Goal: Transaction & Acquisition: Purchase product/service

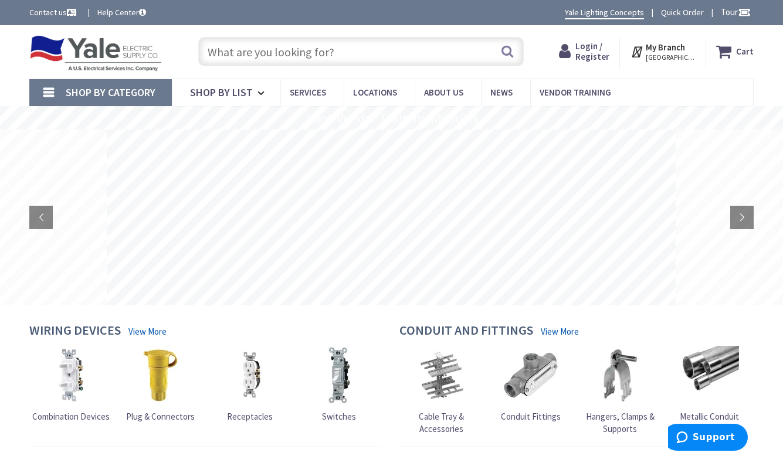
paste input "22211"
click at [445, 55] on input "22211" at bounding box center [360, 51] width 325 height 29
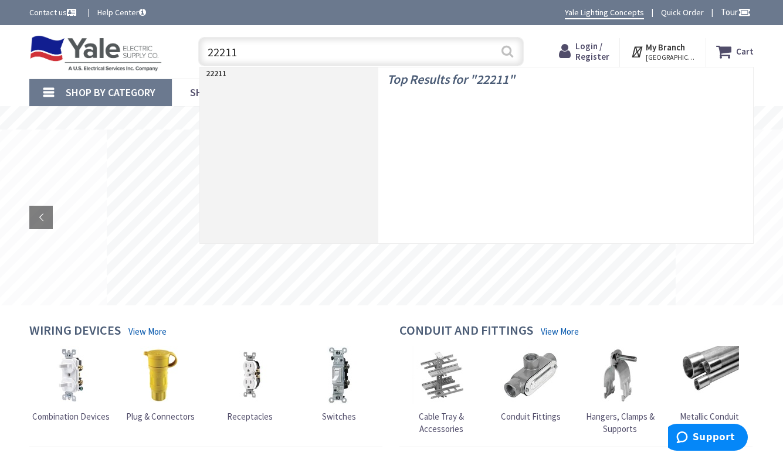
type input "22211"
click at [514, 55] on button "Search" at bounding box center [507, 51] width 15 height 26
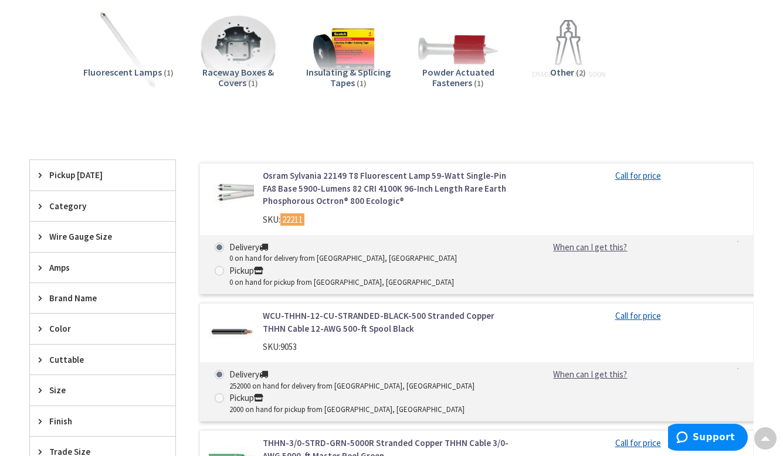
scroll to position [264, 0]
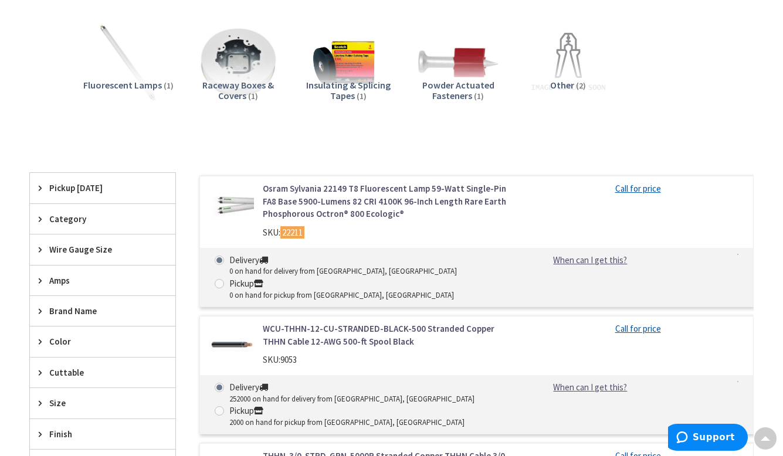
click at [404, 197] on link "Osram Sylvania 22149 T8 Fluorescent Lamp 59-Watt Single-Pin FA8 Base 5900-Lumen…" at bounding box center [388, 201] width 251 height 38
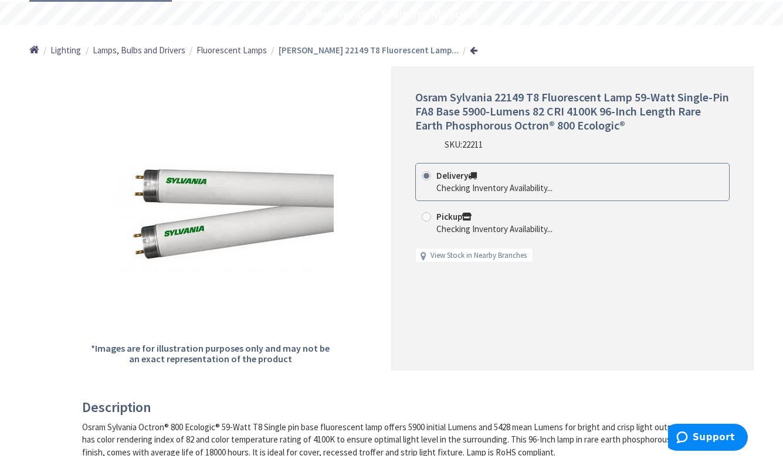
scroll to position [107, 0]
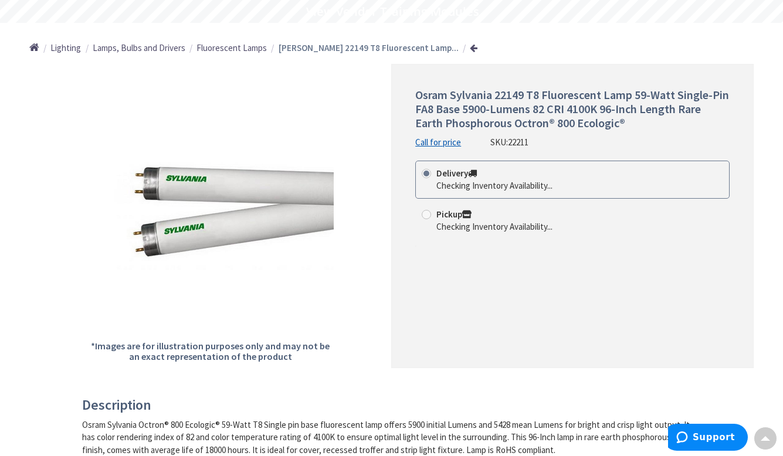
click at [516, 251] on div "Delivery Checking Inventory Availability... Pickup Checking Inventory Availabil…" at bounding box center [572, 211] width 314 height 101
